Goal: Information Seeking & Learning: Learn about a topic

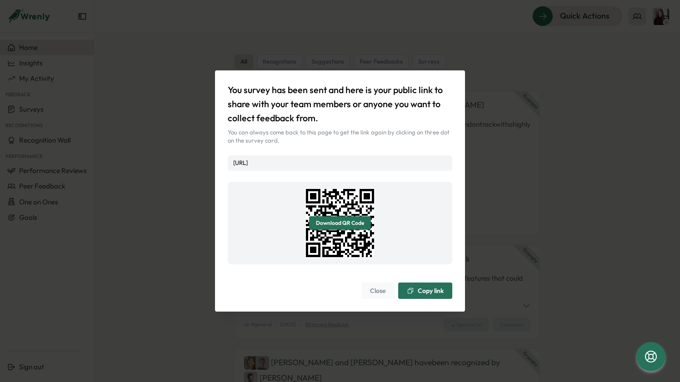
drag, startPoint x: 0, startPoint y: 0, endPoint x: 509, endPoint y: 133, distance: 525.8
click at [509, 133] on div "You survey has been sent and here is your public link to share with your team m…" at bounding box center [340, 191] width 680 height 382
click at [379, 294] on span "Close" at bounding box center [378, 290] width 16 height 15
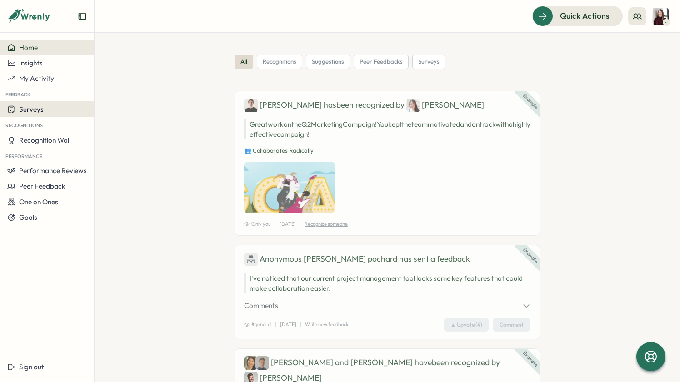
click at [45, 110] on div "Surveys" at bounding box center [47, 109] width 80 height 9
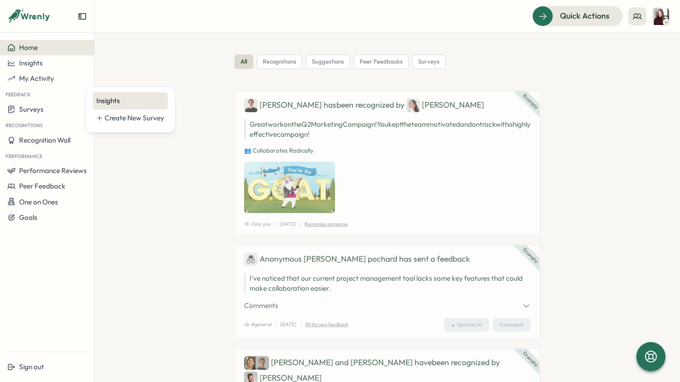
click at [113, 96] on div "Insights" at bounding box center [130, 101] width 68 height 10
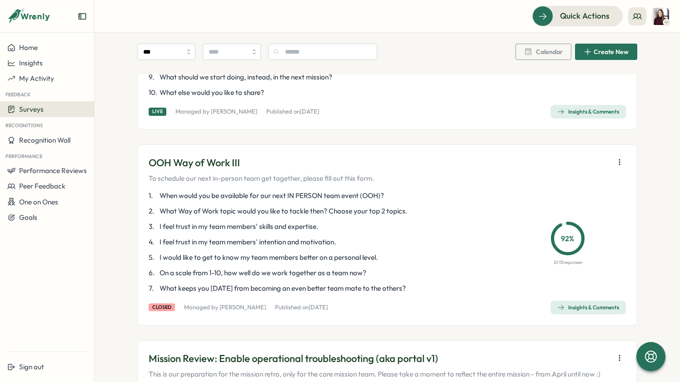
scroll to position [230, 0]
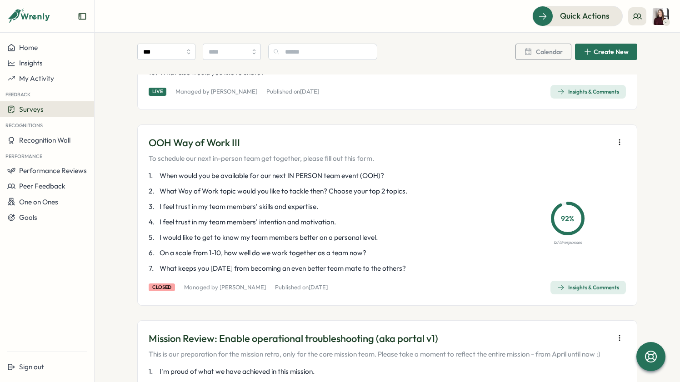
click at [573, 283] on span "Insights & Comments" at bounding box center [588, 287] width 62 height 13
